Goal: Task Accomplishment & Management: Use online tool/utility

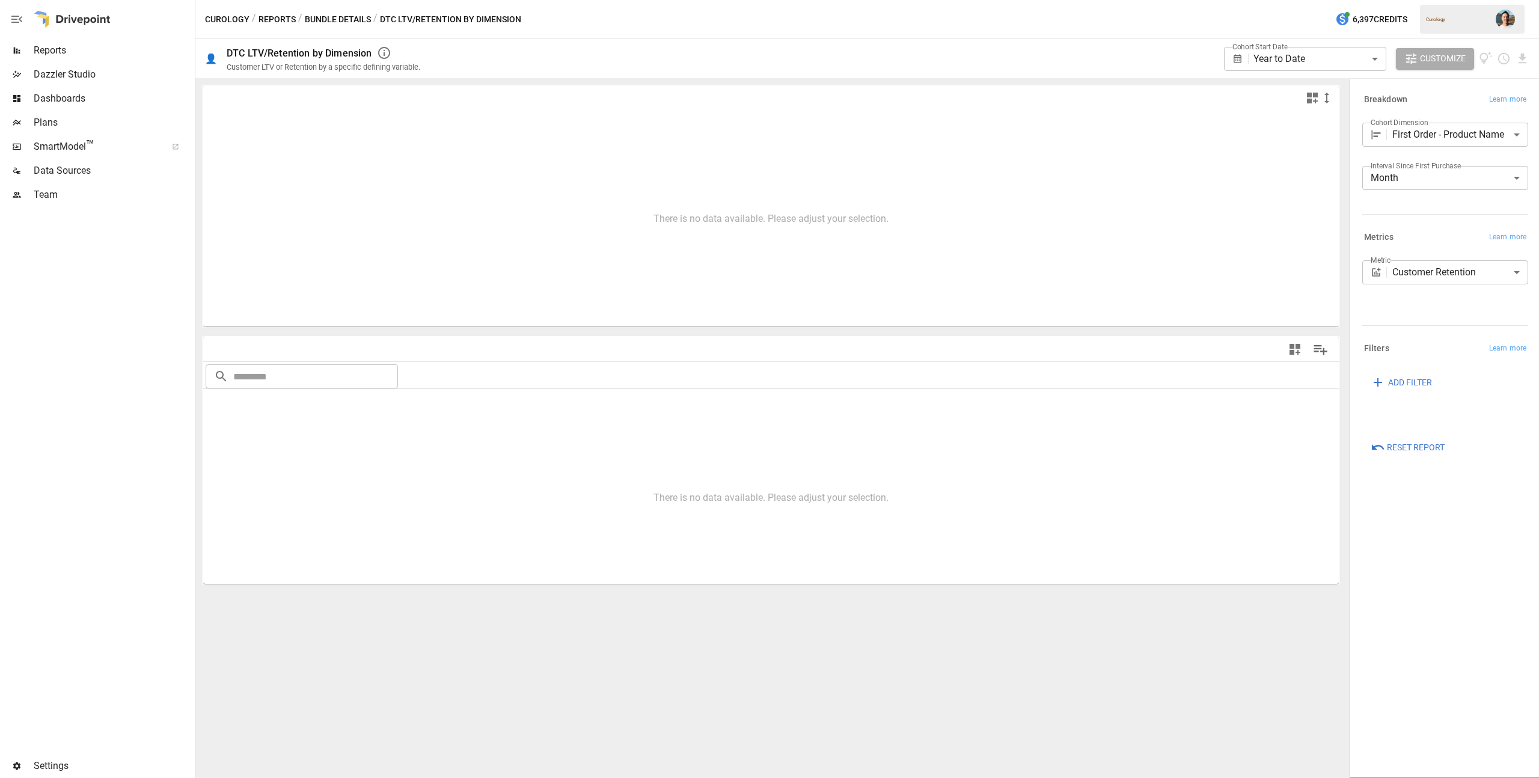
click at [1277, 0] on body "**********" at bounding box center [769, 0] width 1539 height 0
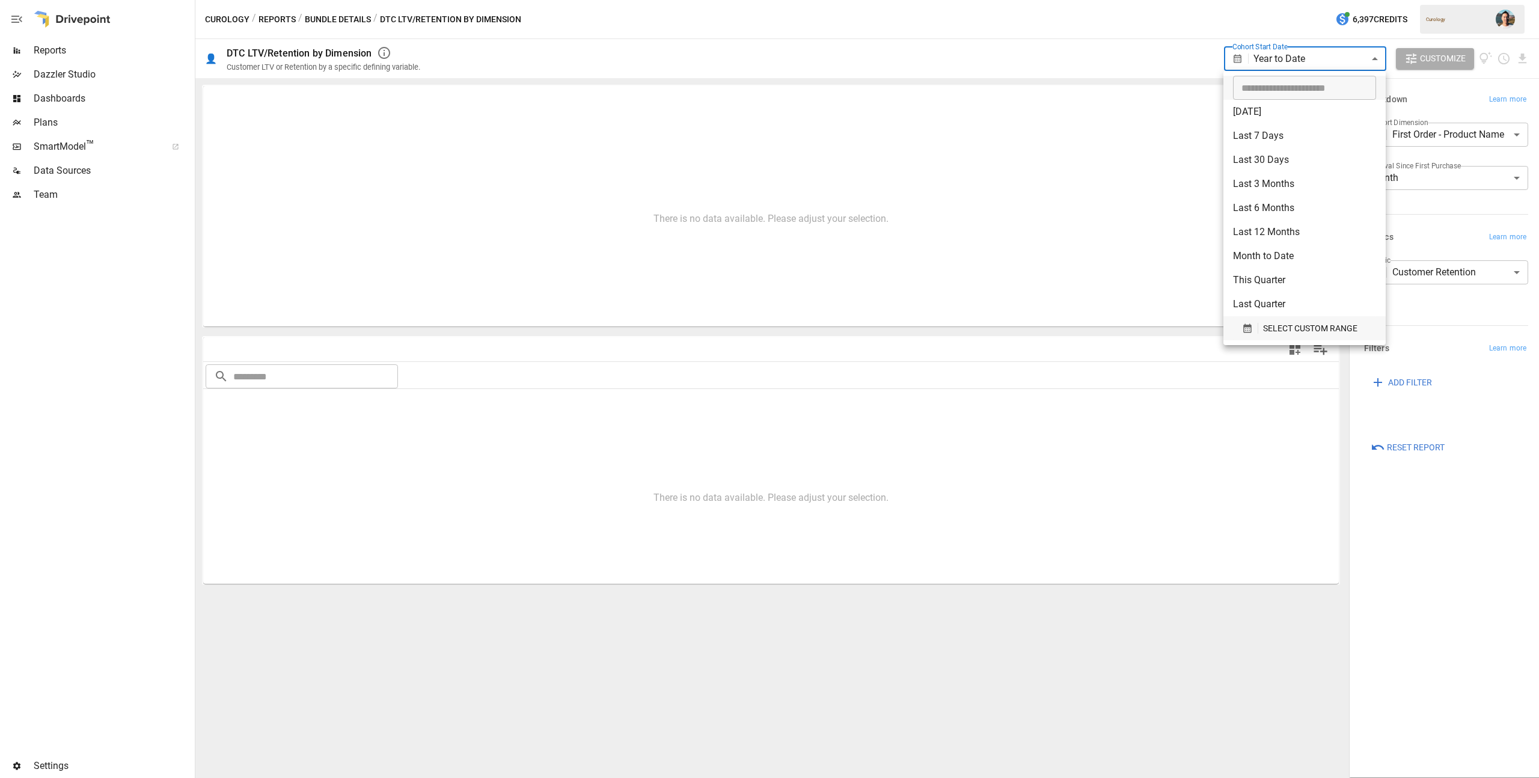
click at [1302, 336] on button "SELECT CUSTOM RANGE" at bounding box center [1304, 328] width 143 height 24
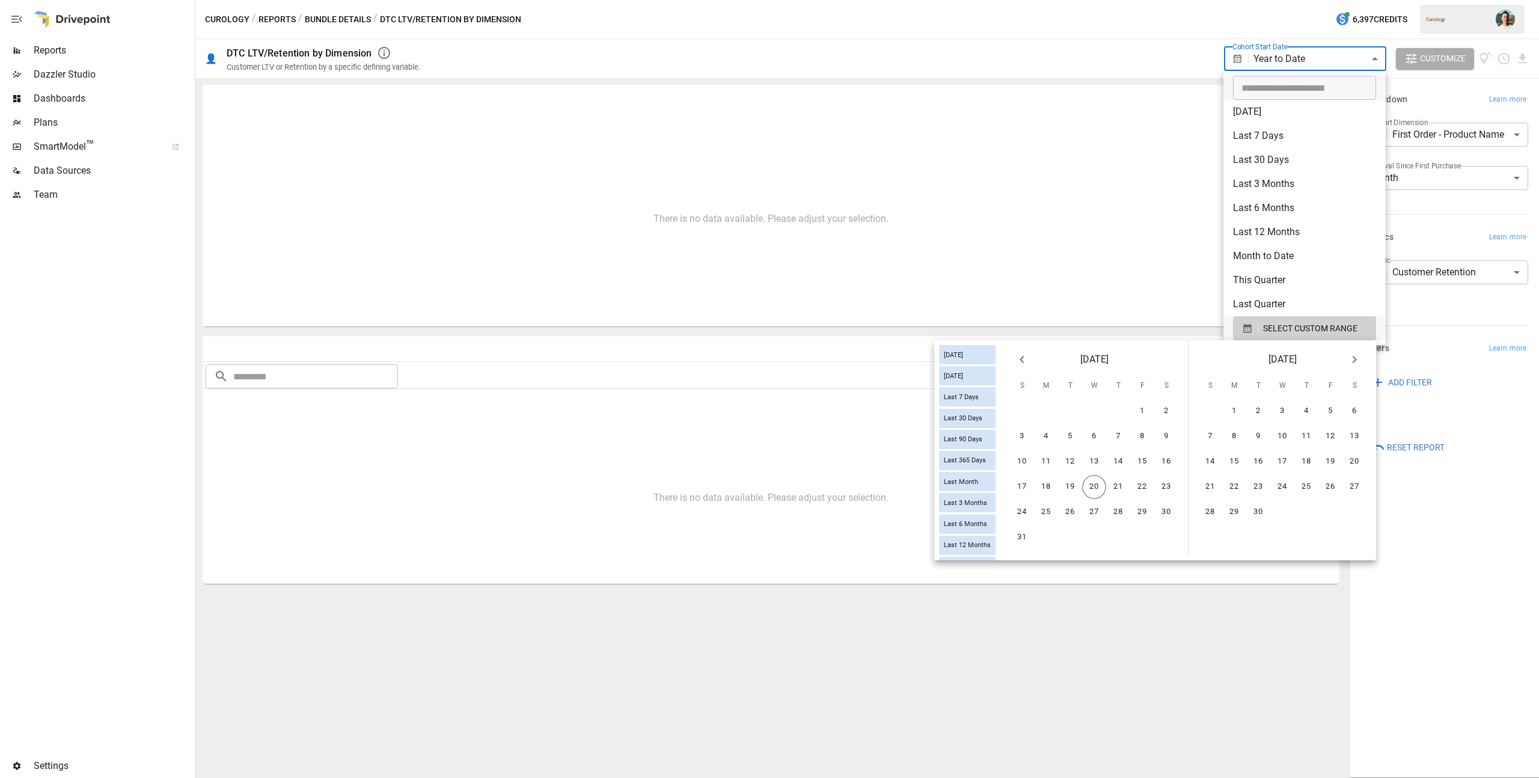
click at [1022, 366] on icon "Previous month" at bounding box center [1022, 359] width 14 height 14
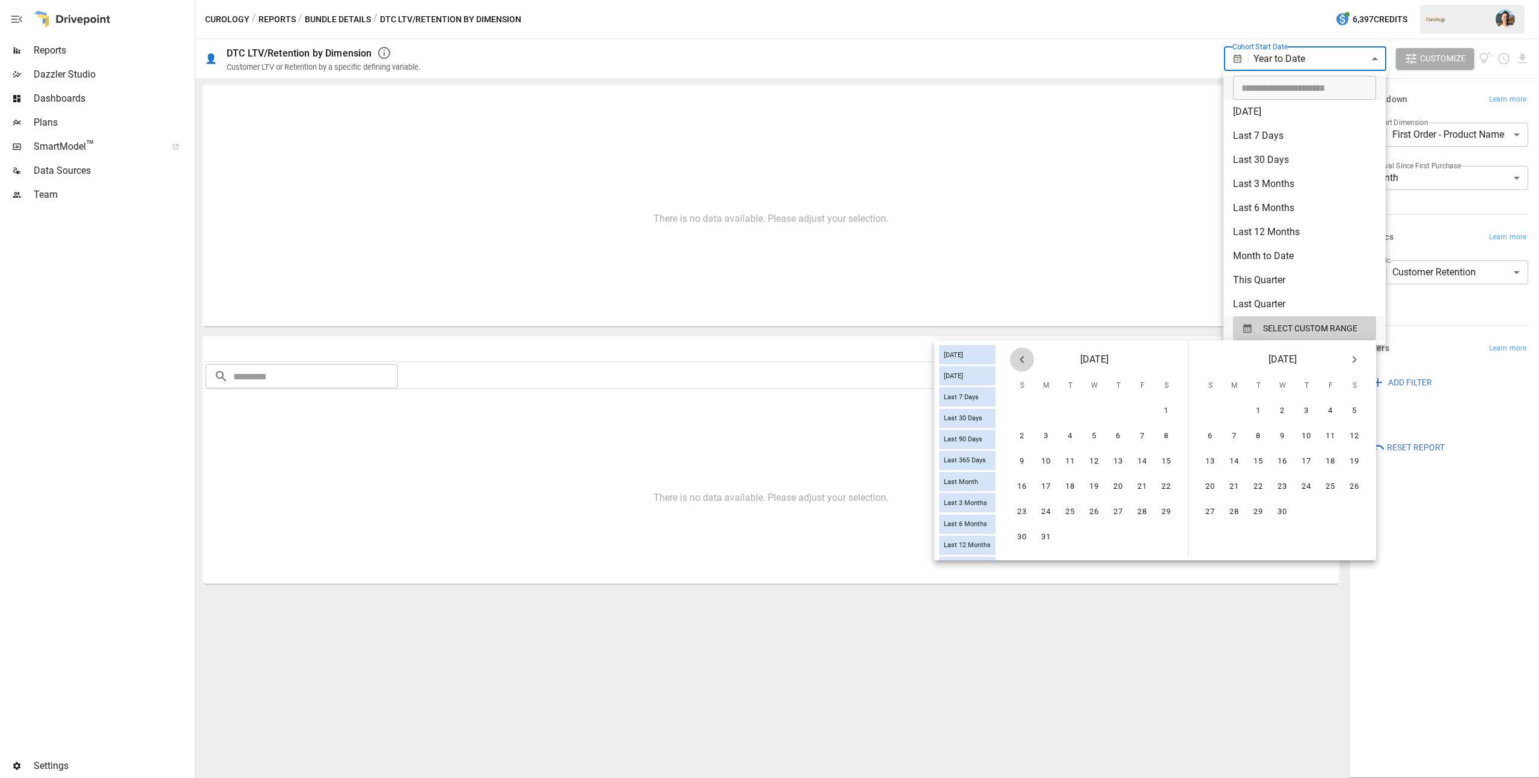
click at [1022, 366] on icon "Previous month" at bounding box center [1022, 359] width 14 height 14
click at [1092, 407] on button "1" at bounding box center [1094, 411] width 24 height 24
click at [1353, 361] on icon "Next month" at bounding box center [1355, 359] width 4 height 7
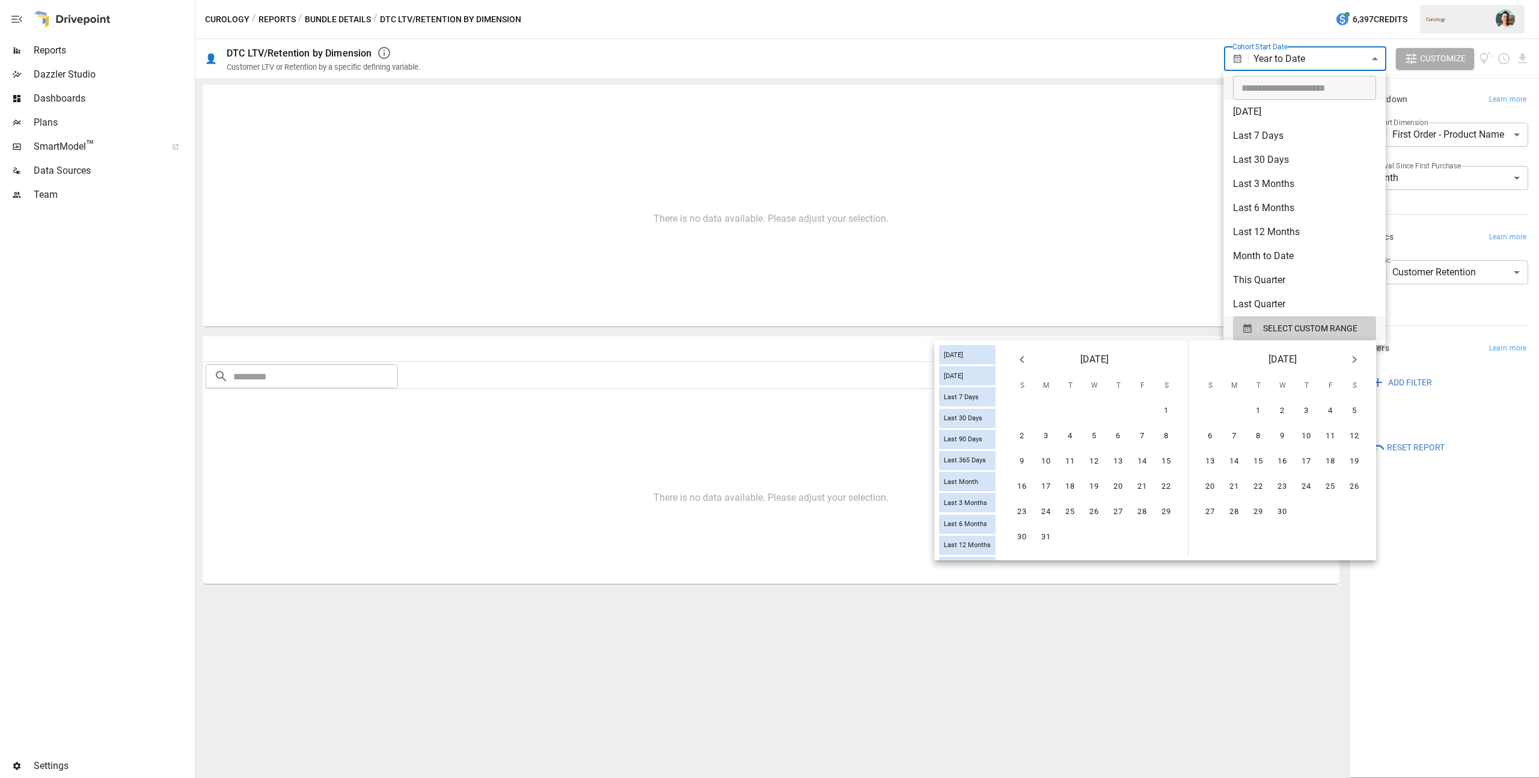
click at [1353, 361] on icon "Next month" at bounding box center [1355, 359] width 4 height 7
click at [1311, 519] on button "31" at bounding box center [1307, 512] width 24 height 24
type input "******"
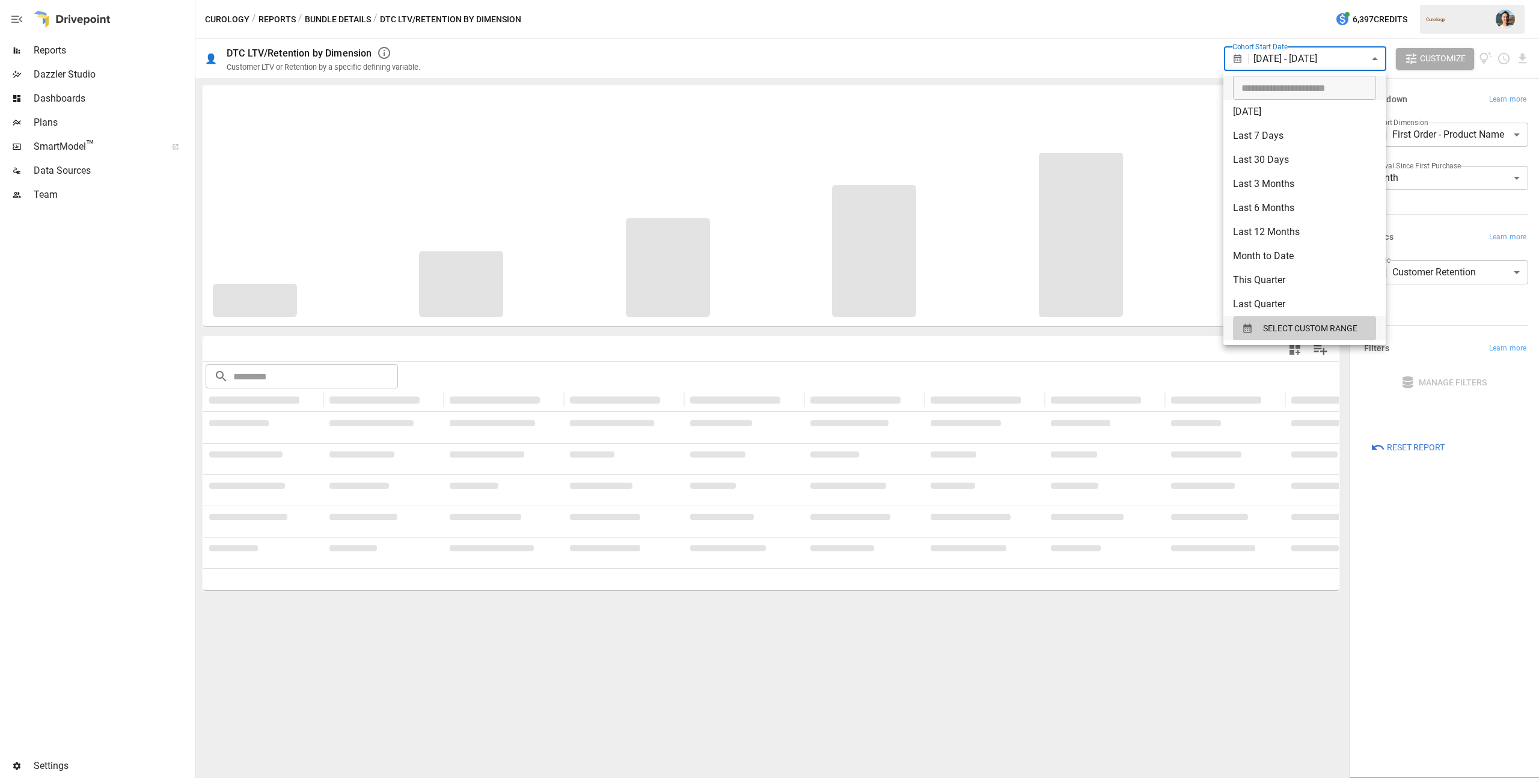
click at [1170, 66] on div at bounding box center [769, 389] width 1539 height 778
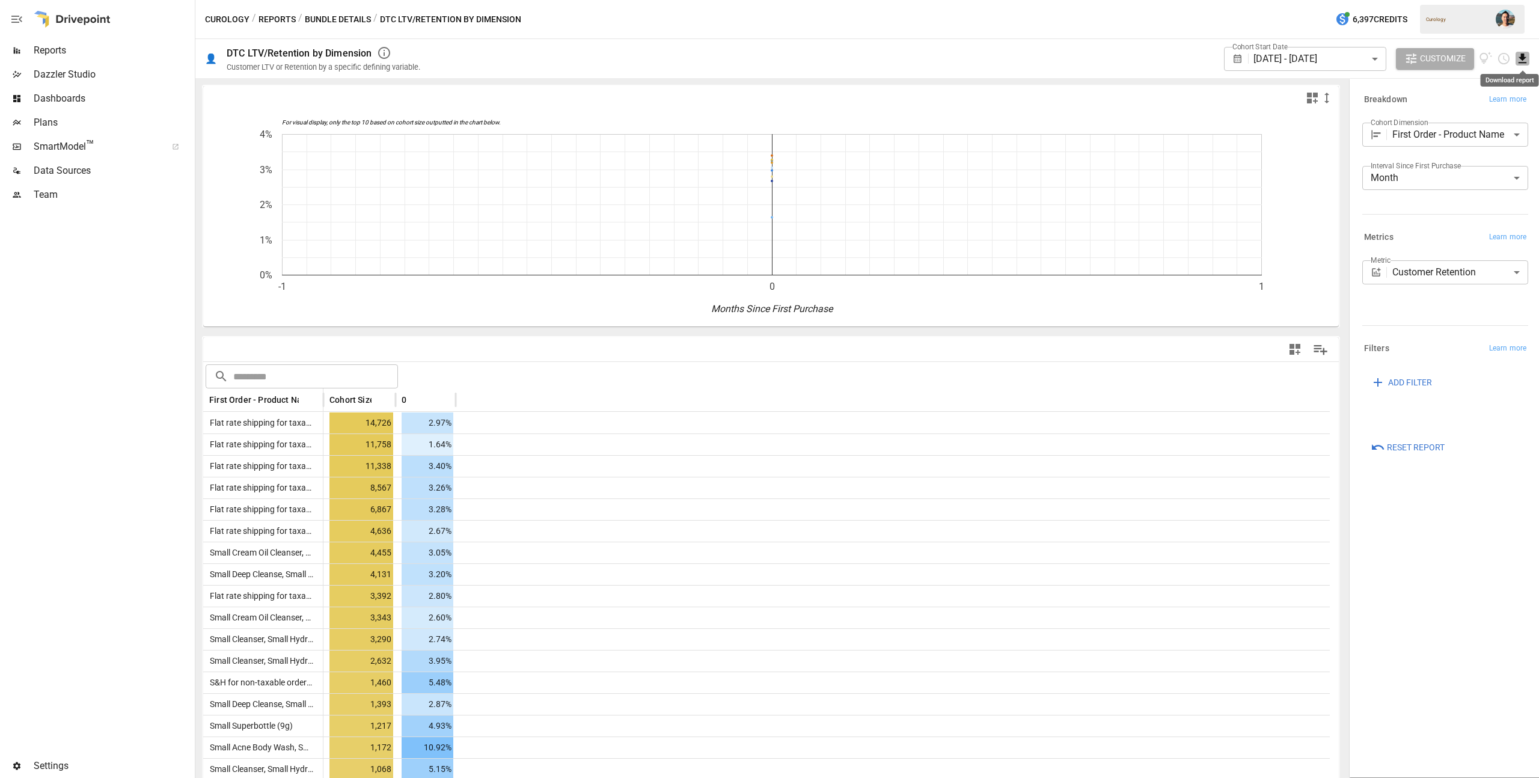
click at [1519, 58] on icon "Download report" at bounding box center [1523, 59] width 14 height 14
click at [1492, 101] on li "Download as CSV" at bounding box center [1483, 106] width 96 height 24
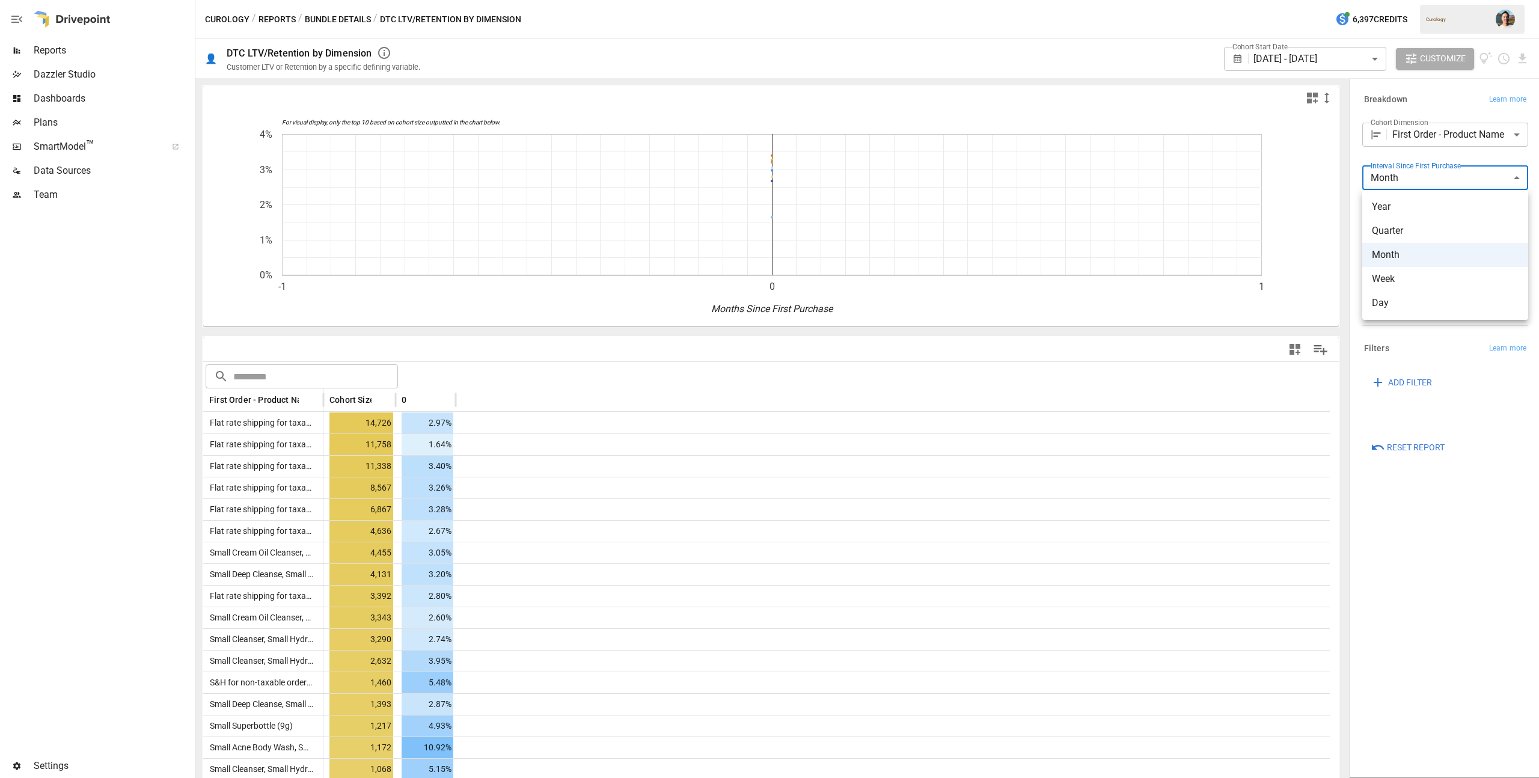
click at [1441, 0] on body "Reports Dazzler Studio Dashboards Plans SmartModel ™ Data Sources Team Settings…" at bounding box center [769, 0] width 1539 height 0
click at [1443, 152] on div at bounding box center [769, 389] width 1539 height 778
click at [1448, 0] on body "Reports Dazzler Studio Dashboards Plans SmartModel ™ Data Sources Team Settings…" at bounding box center [769, 0] width 1539 height 0
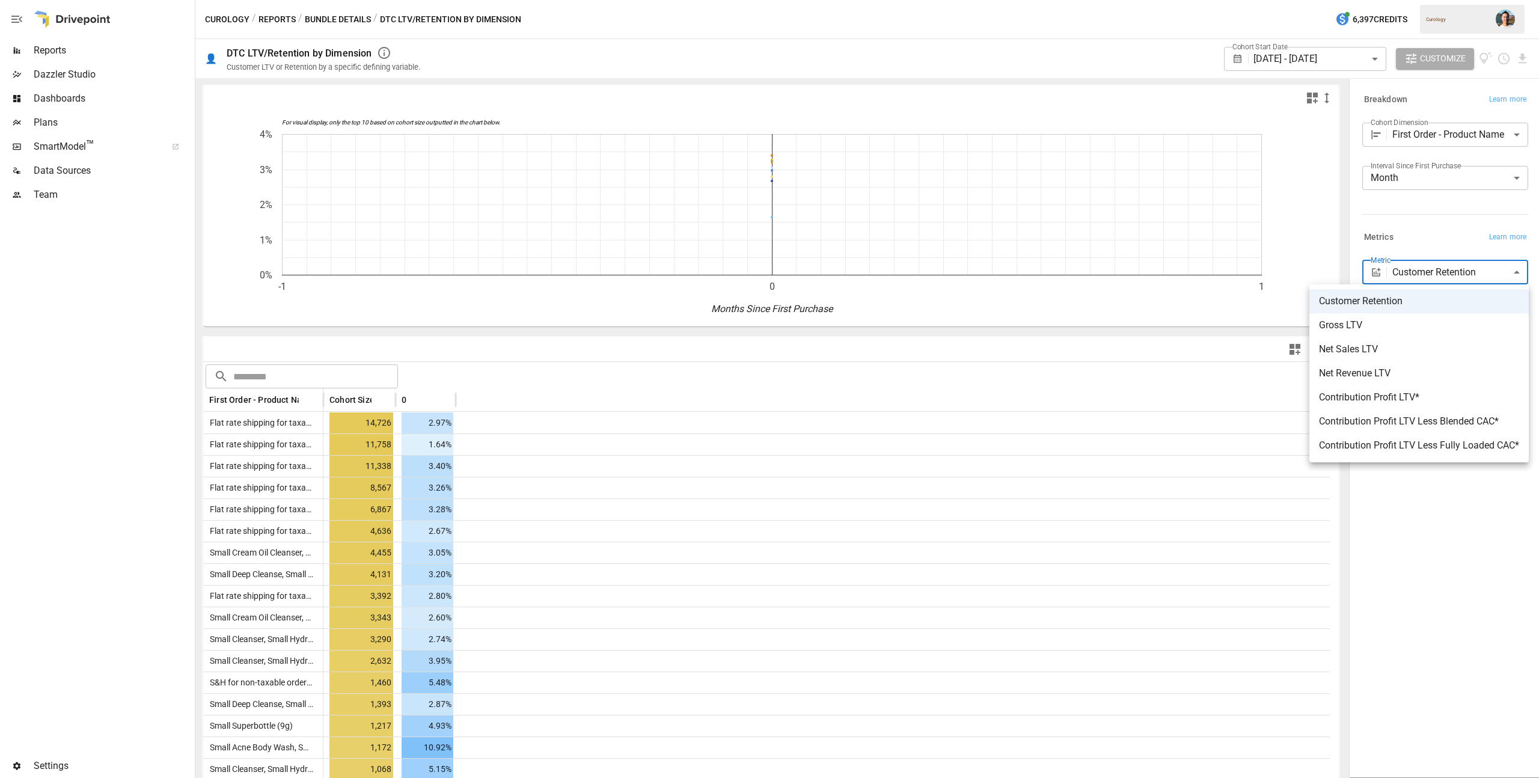
click at [1441, 219] on div at bounding box center [769, 389] width 1539 height 778
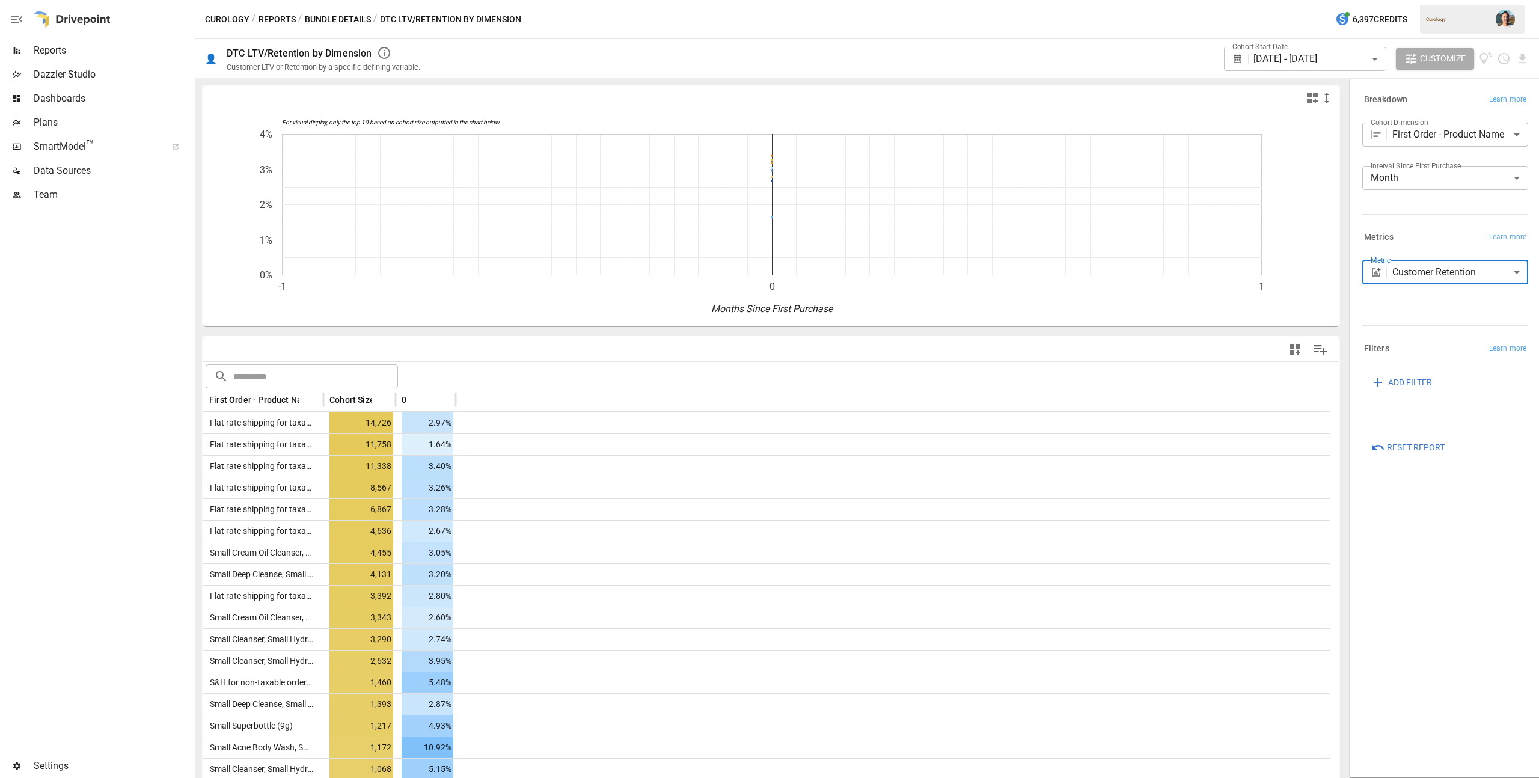
click at [1441, 0] on body "Reports Dazzler Studio Dashboards Plans SmartModel ™ Data Sources Team Settings…" at bounding box center [769, 0] width 1539 height 0
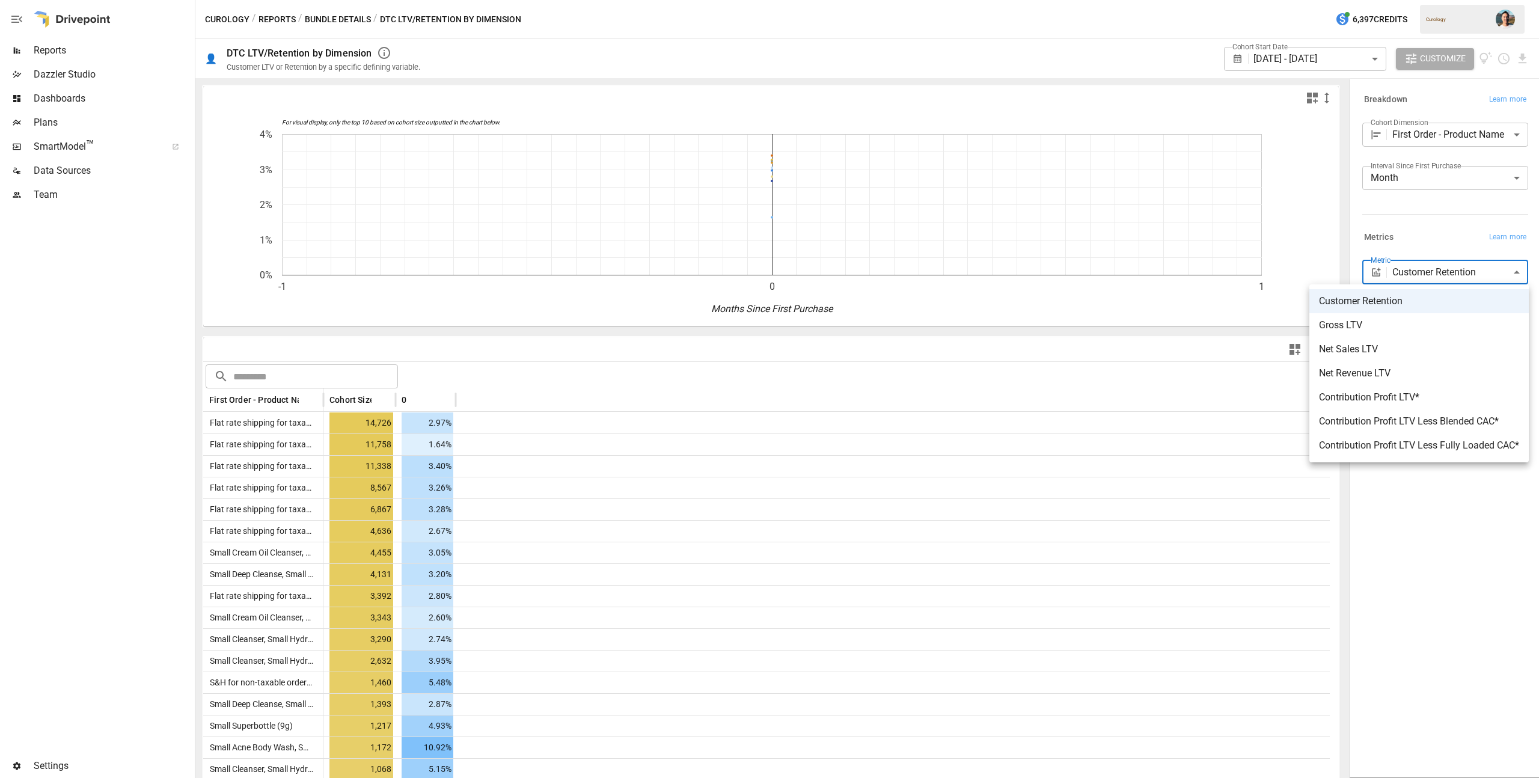
click at [1447, 237] on div at bounding box center [769, 389] width 1539 height 778
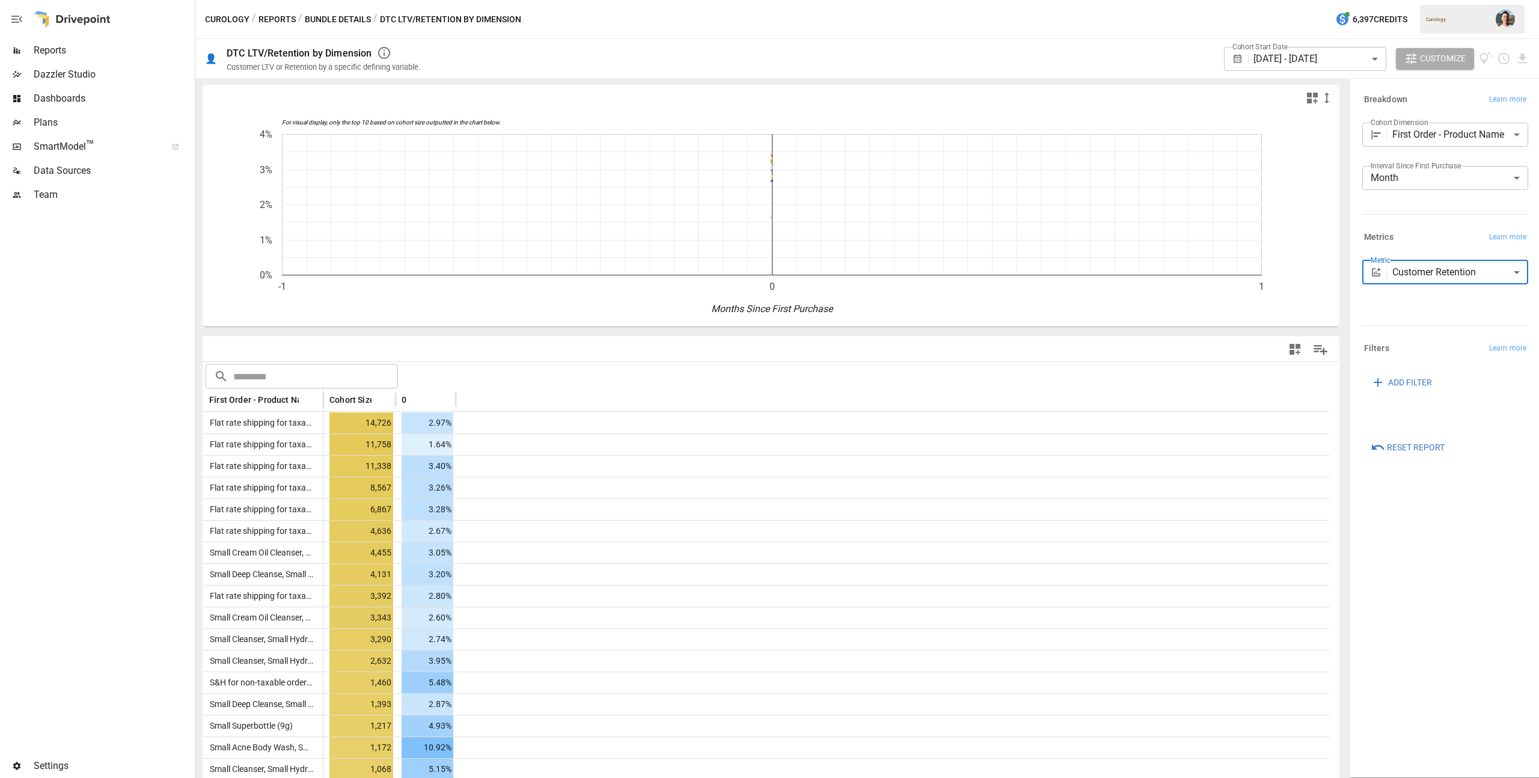
click at [1412, 173] on div "Interval Since First Purchase Month ***** ​" at bounding box center [1445, 178] width 166 height 24
click at [1412, 0] on body "Reports Dazzler Studio Dashboards Plans SmartModel ™ Data Sources Team Settings…" at bounding box center [769, 0] width 1539 height 0
click at [1416, 212] on span "Year" at bounding box center [1445, 207] width 147 height 14
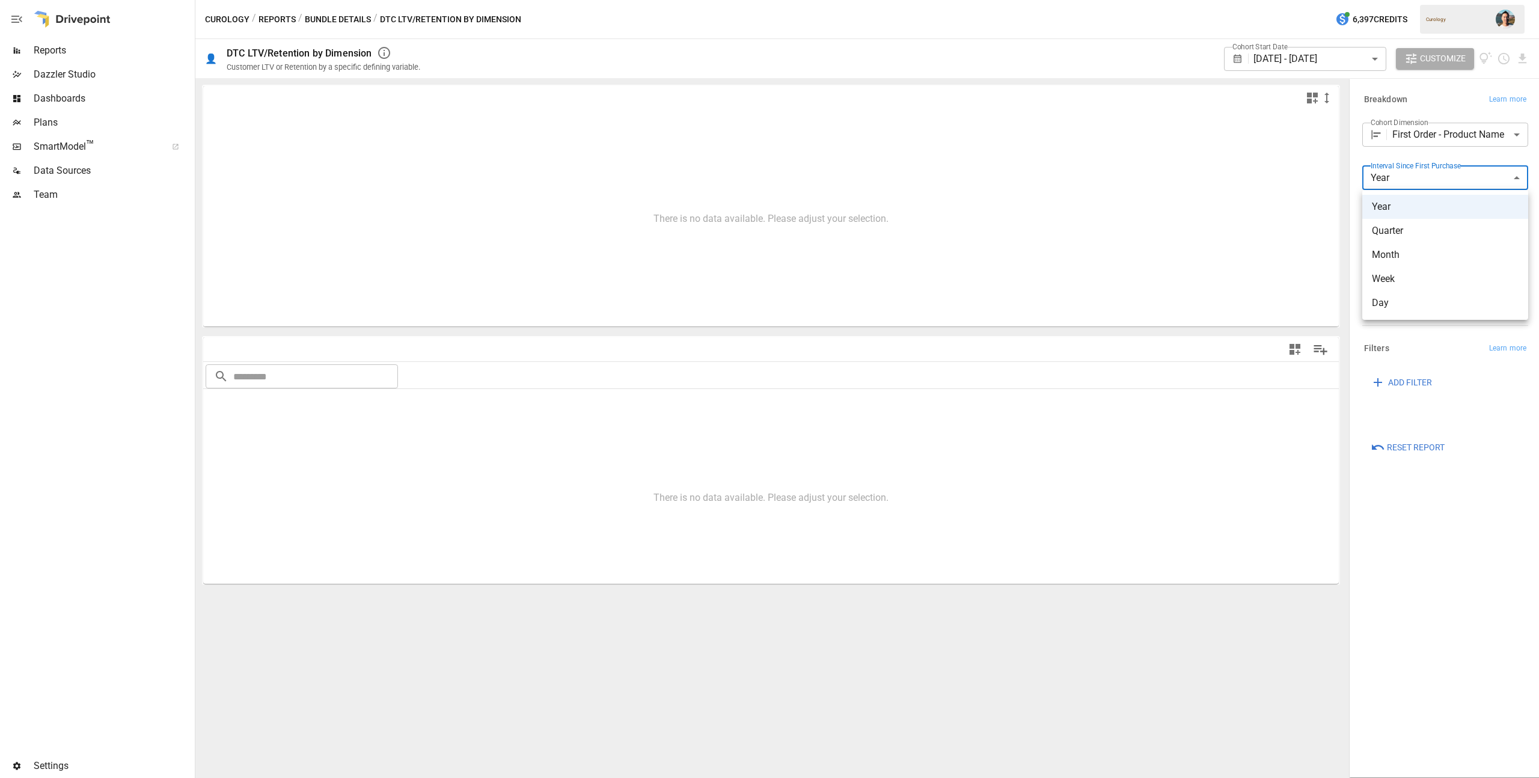
click at [1417, 0] on body "**********" at bounding box center [769, 0] width 1539 height 0
click at [1416, 253] on span "Month" at bounding box center [1445, 255] width 147 height 14
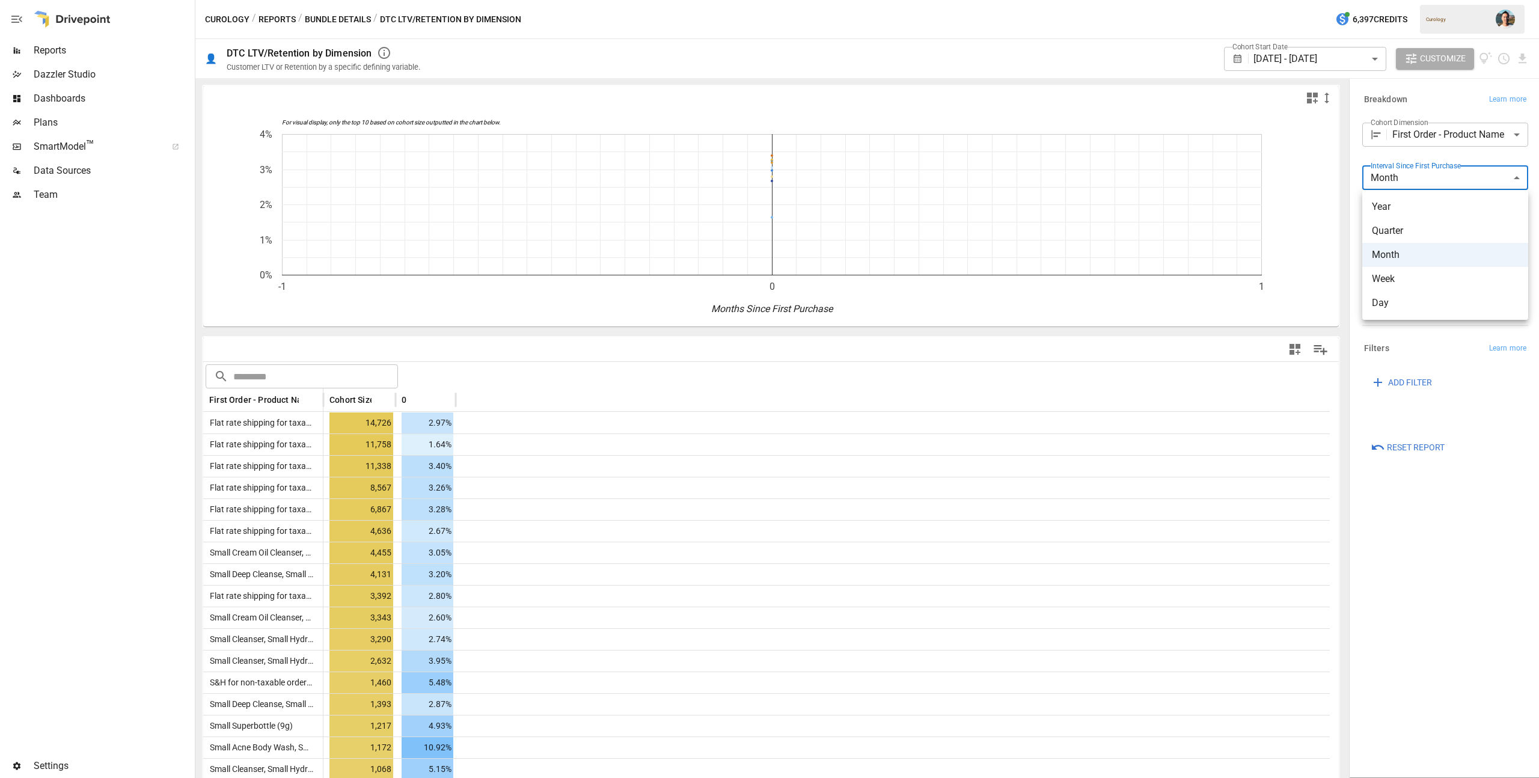
click at [1400, 0] on body "Reports Dazzler Studio Dashboards Plans SmartModel ™ Data Sources Team Settings…" at bounding box center [769, 0] width 1539 height 0
click at [1414, 293] on li "Day" at bounding box center [1445, 303] width 166 height 24
type input "***"
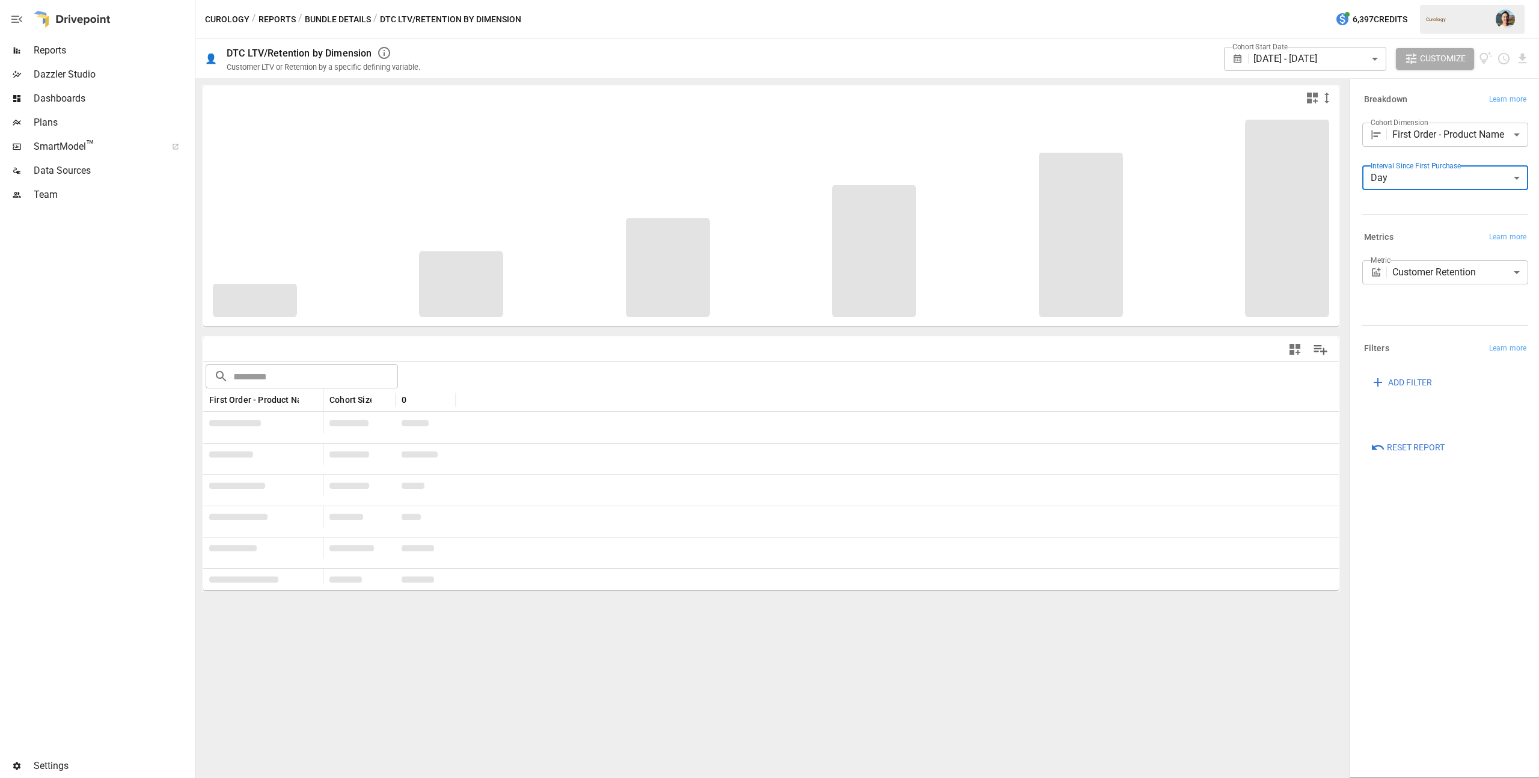
click at [1414, 0] on body "Reports Dazzler Studio Dashboards Plans SmartModel ™ Data Sources Team Settings…" at bounding box center [769, 0] width 1539 height 0
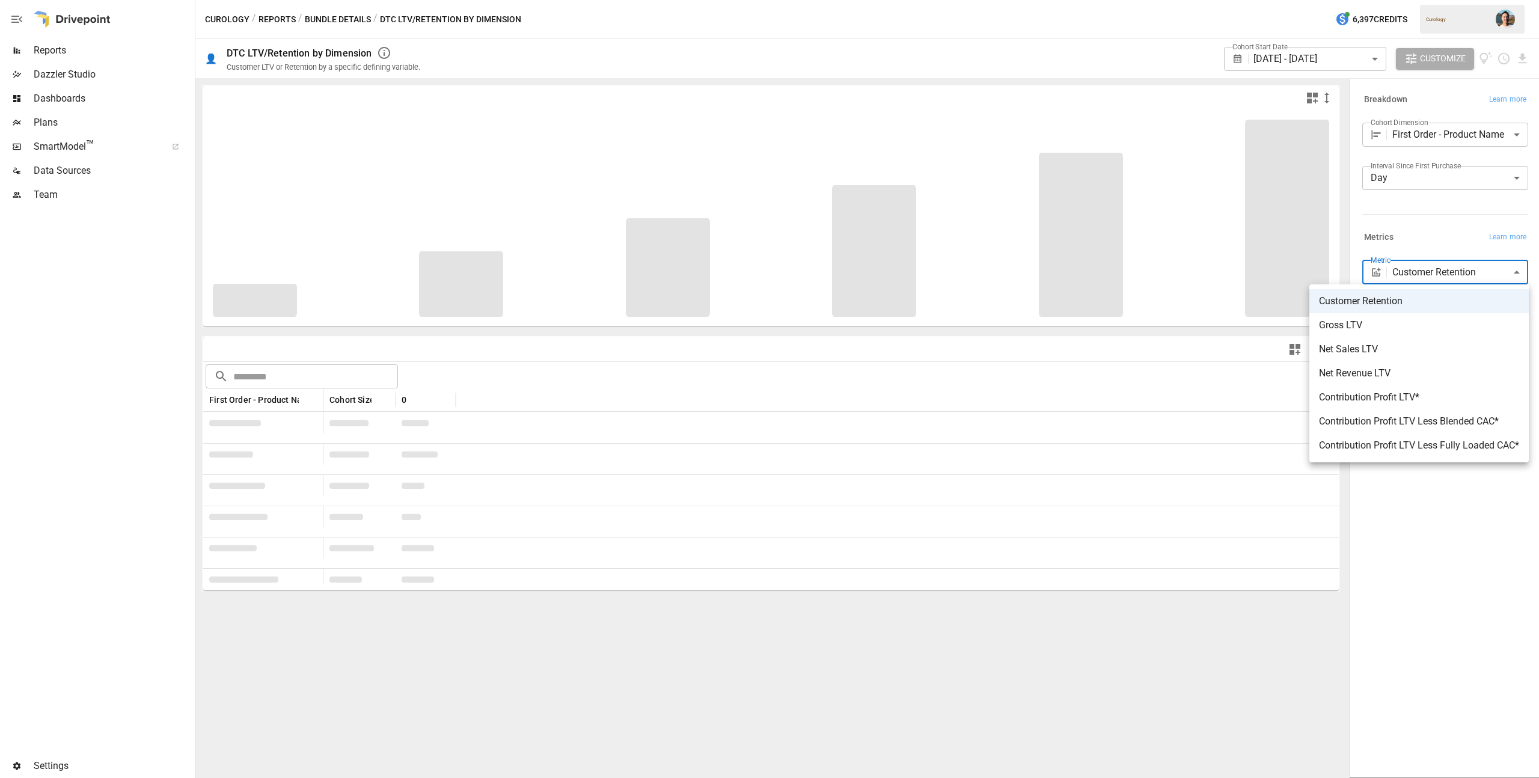
click at [1416, 247] on div at bounding box center [769, 389] width 1539 height 778
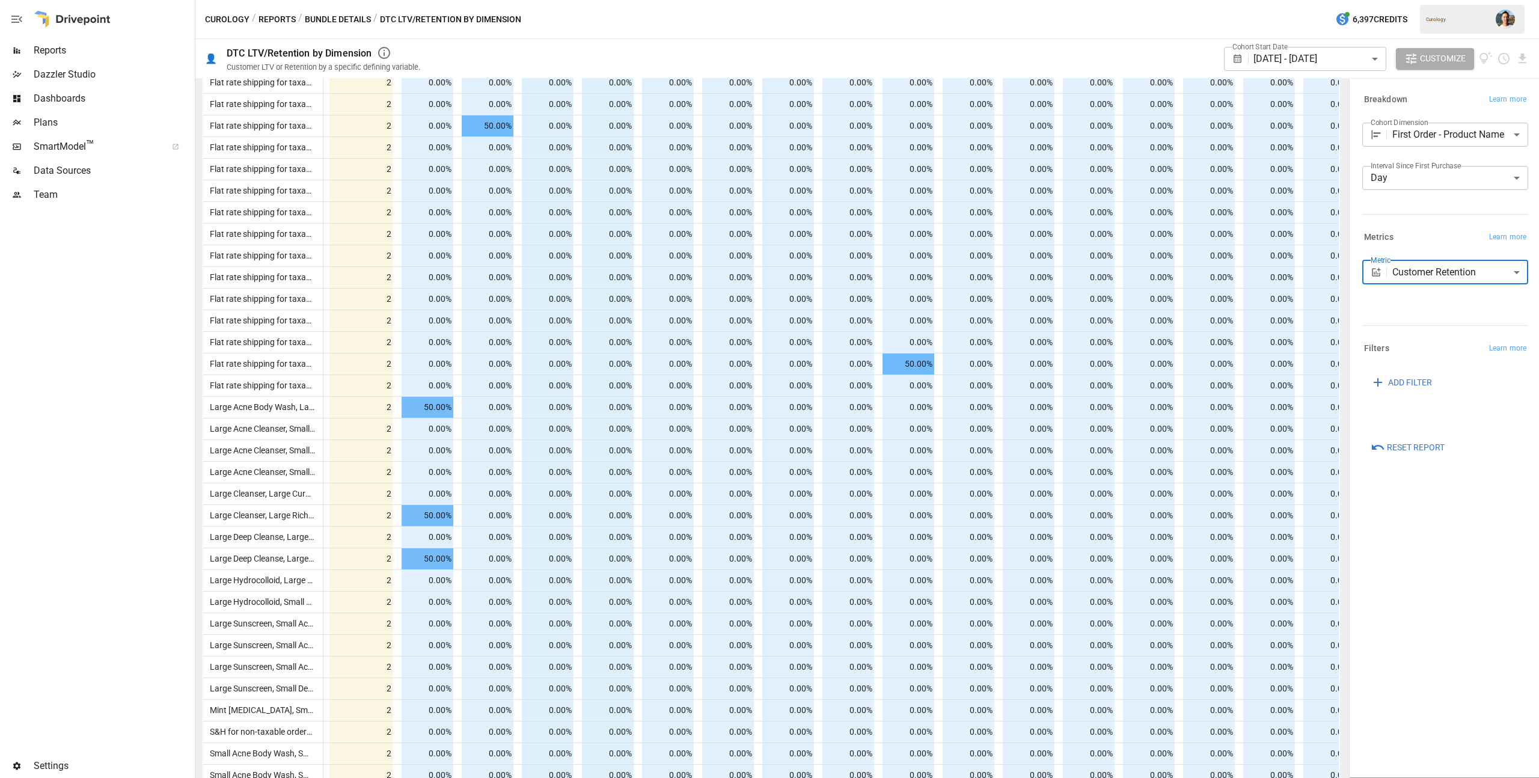
scroll to position [10452, 0]
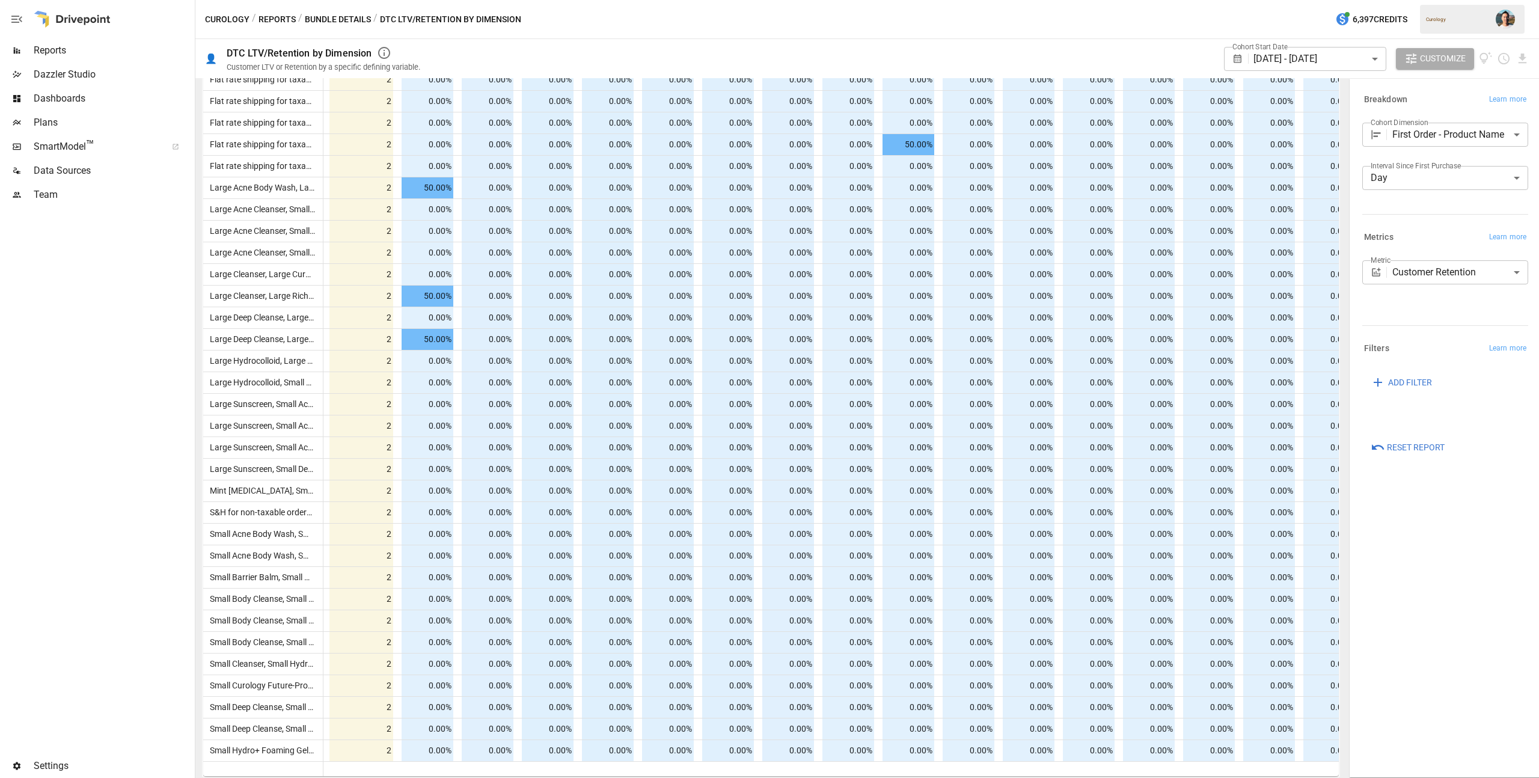
drag, startPoint x: 381, startPoint y: 774, endPoint x: 421, endPoint y: 775, distance: 40.9
click at [421, 775] on div at bounding box center [960, 768] width 1275 height 15
drag, startPoint x: 1274, startPoint y: 770, endPoint x: 1106, endPoint y: 767, distance: 168.4
click at [1106, 767] on div at bounding box center [960, 768] width 1275 height 15
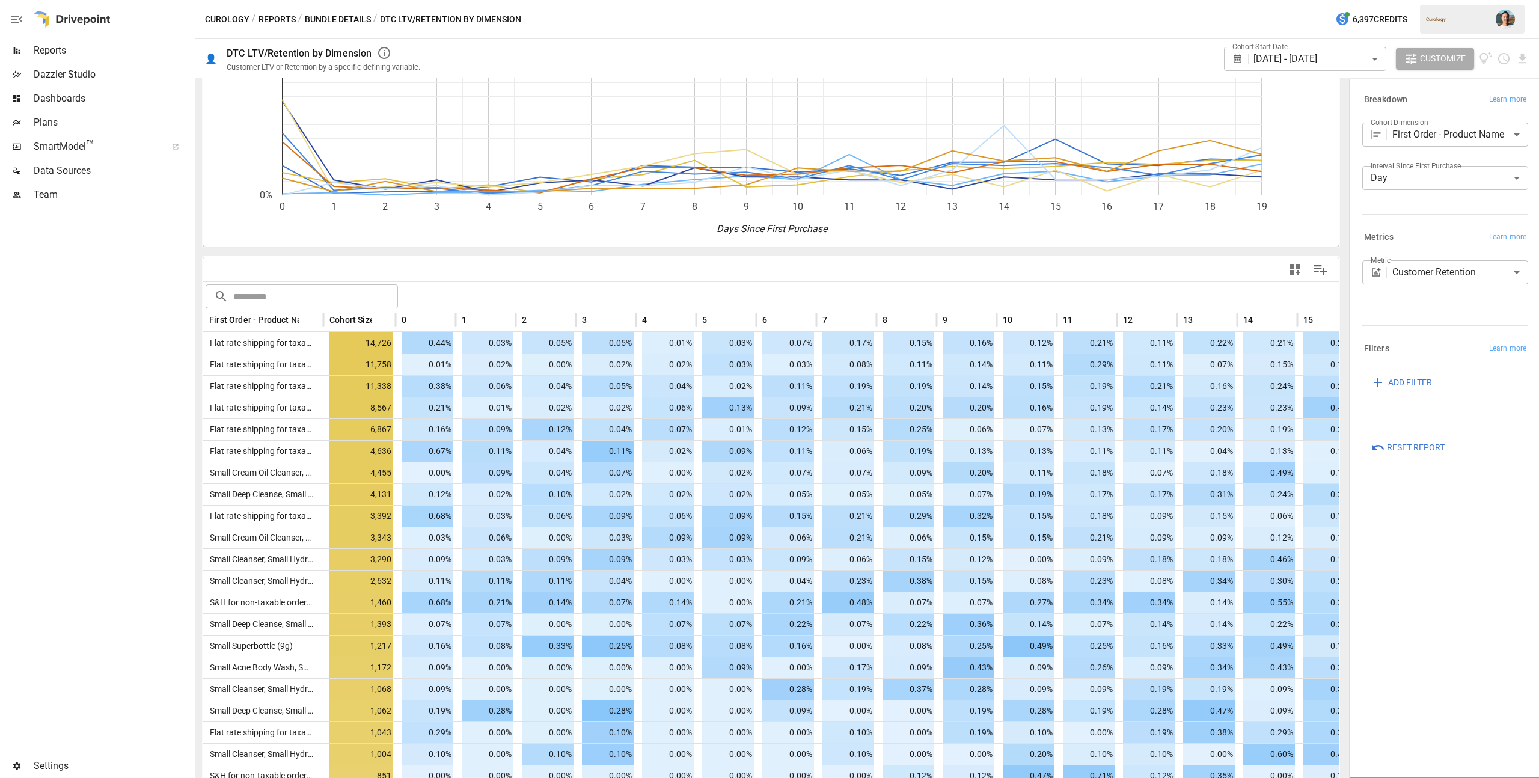
scroll to position [46, 0]
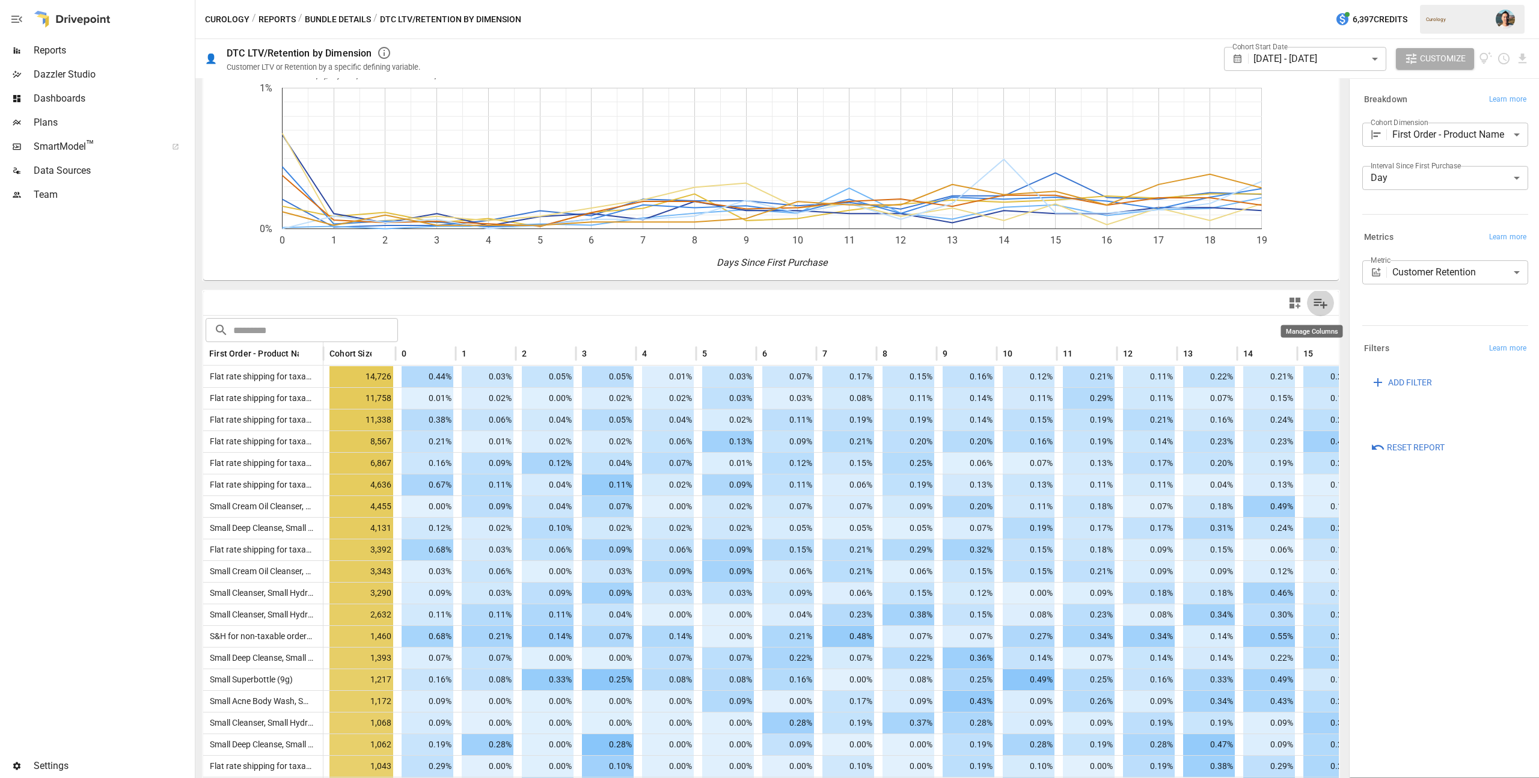
click at [1314, 299] on icon "Manage Columns" at bounding box center [1320, 303] width 17 height 17
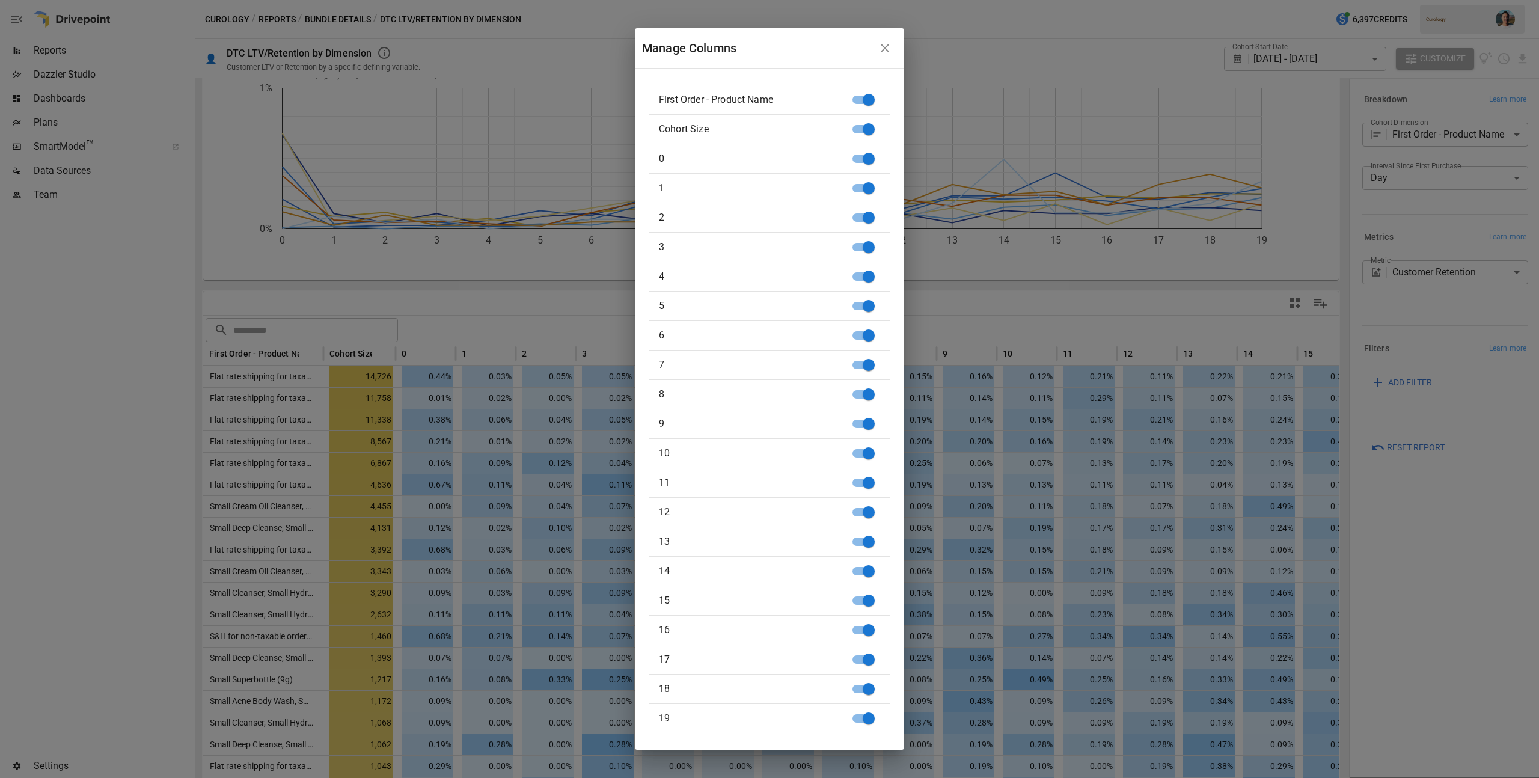
click at [883, 51] on icon "button" at bounding box center [885, 48] width 14 height 14
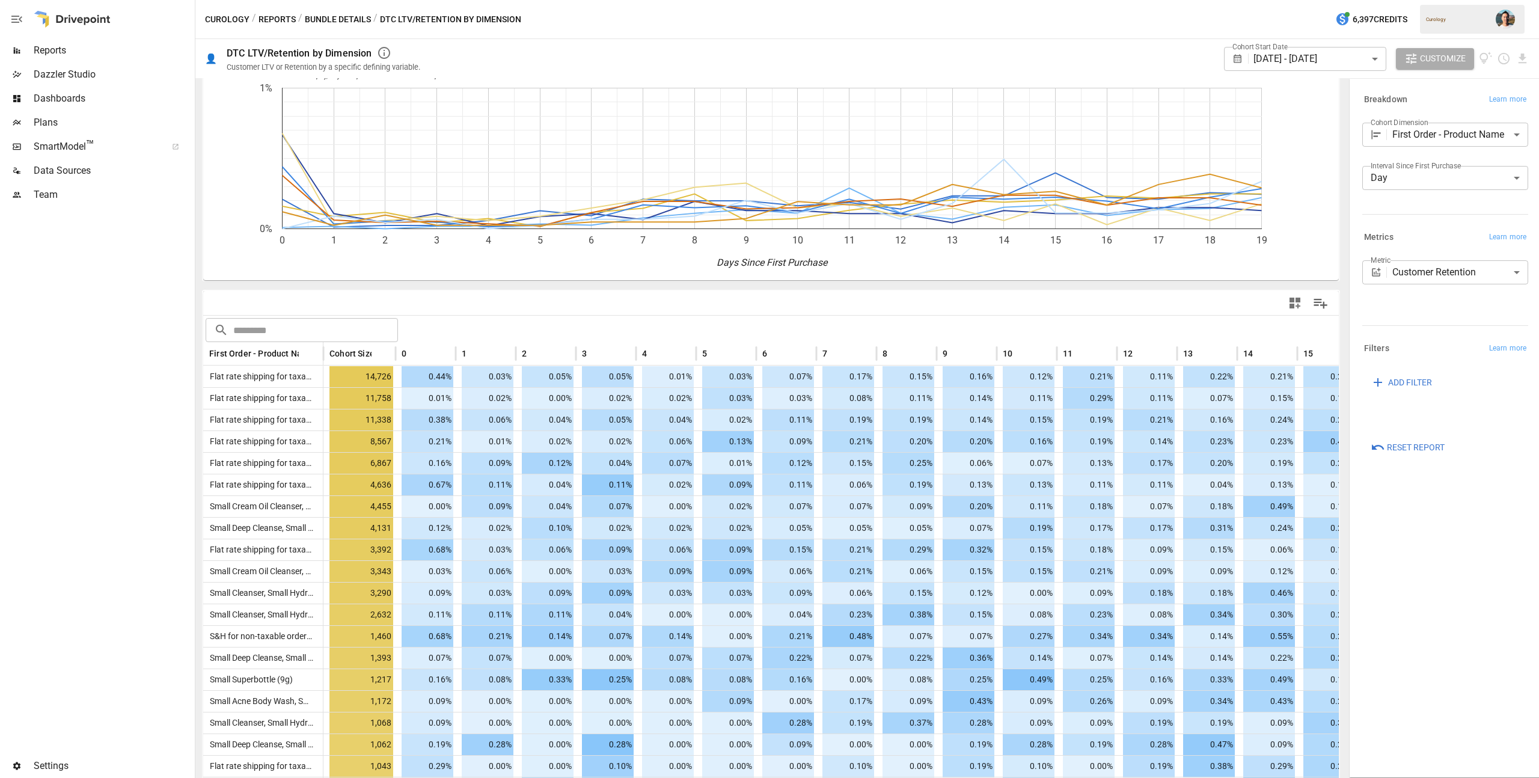
click at [1133, 303] on div at bounding box center [1052, 303] width 563 height 27
